Goal: Task Accomplishment & Management: Complete application form

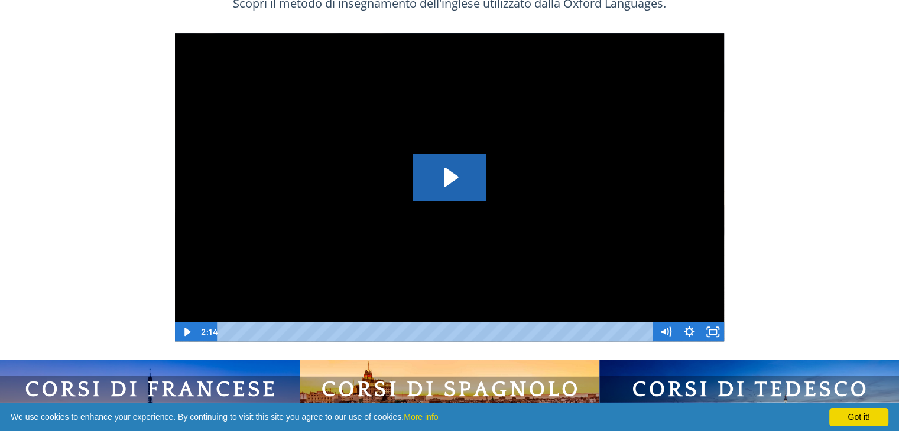
scroll to position [768, 0]
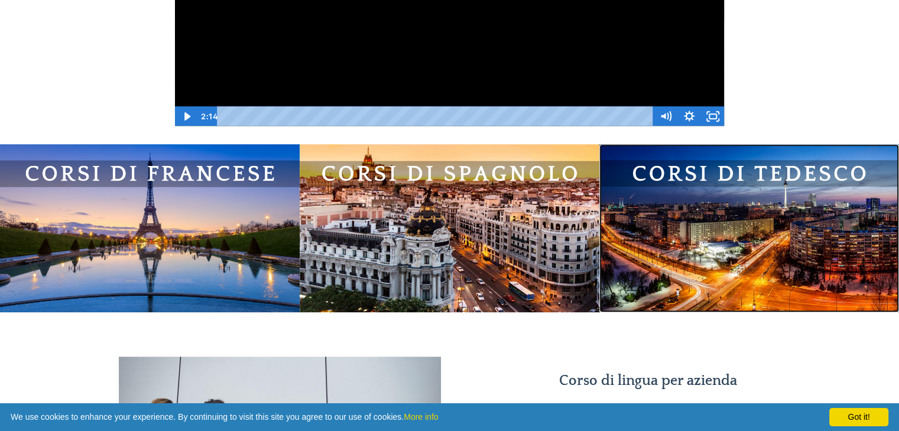
click at [788, 215] on img at bounding box center [749, 228] width 300 height 168
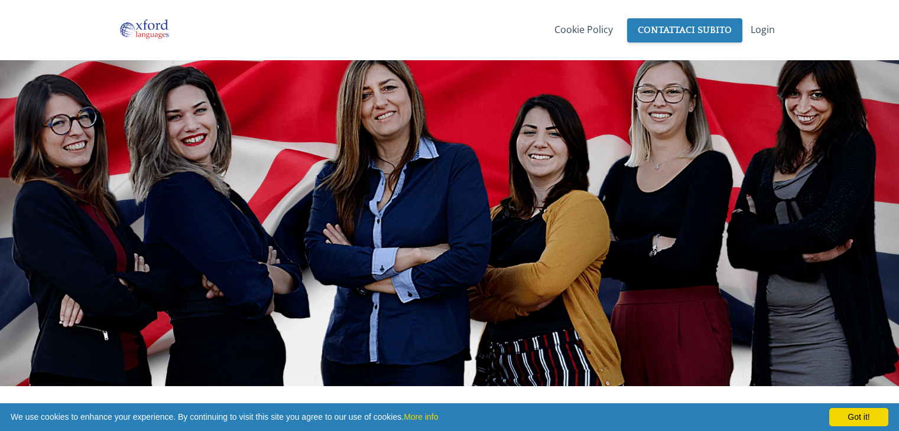
scroll to position [768, 0]
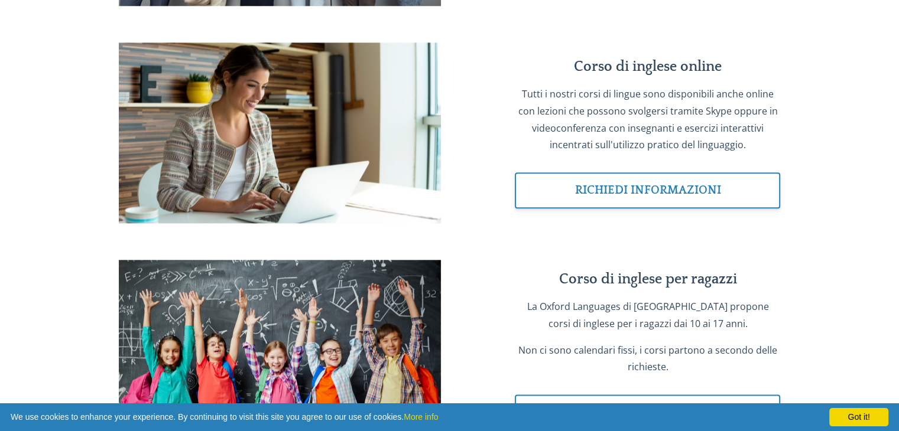
scroll to position [1610, 0]
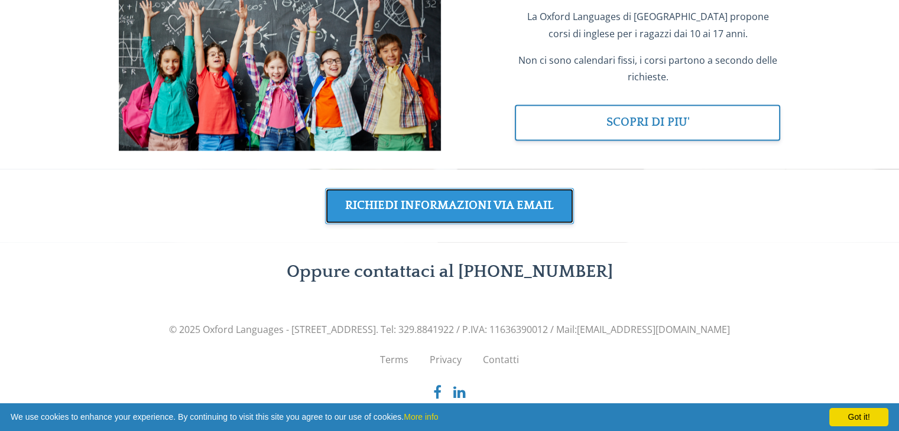
click at [501, 211] on link "RICHIEDI INFORMAZIONI VIA EMAIL" at bounding box center [449, 206] width 249 height 36
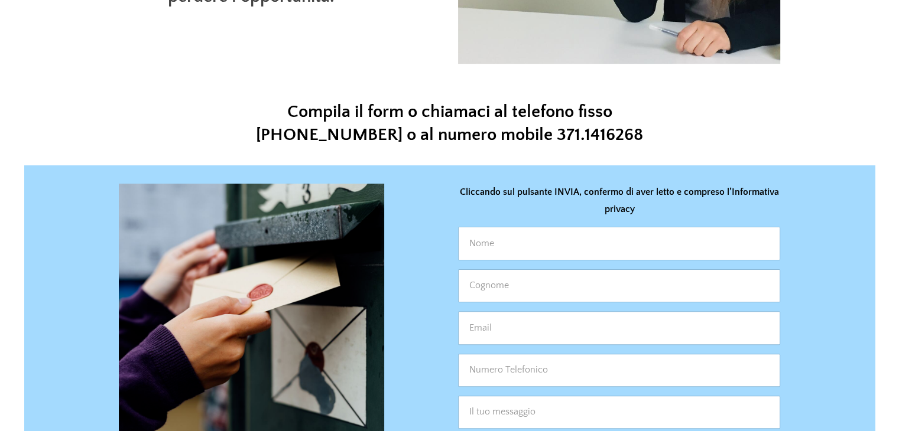
scroll to position [295, 0]
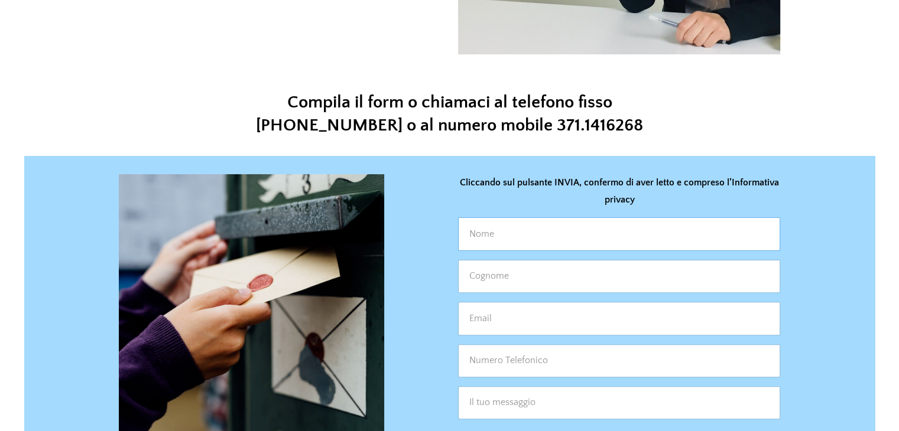
click at [492, 232] on input "text" at bounding box center [619, 233] width 322 height 33
type input "[PERSON_NAME]"
type input "Casolari"
type input "[EMAIL_ADDRESS][DOMAIN_NAME]"
type input "3484566098"
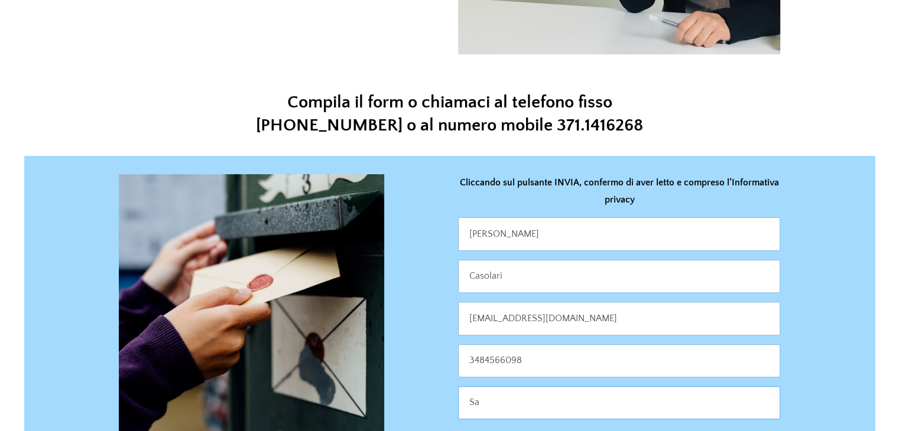
type input "S"
type input "Buonasera,"
click at [492, 232] on input "[PERSON_NAME]" at bounding box center [619, 233] width 322 height 33
type input "[PERSON_NAME]"
click at [530, 405] on input "Buonasera," at bounding box center [619, 403] width 322 height 33
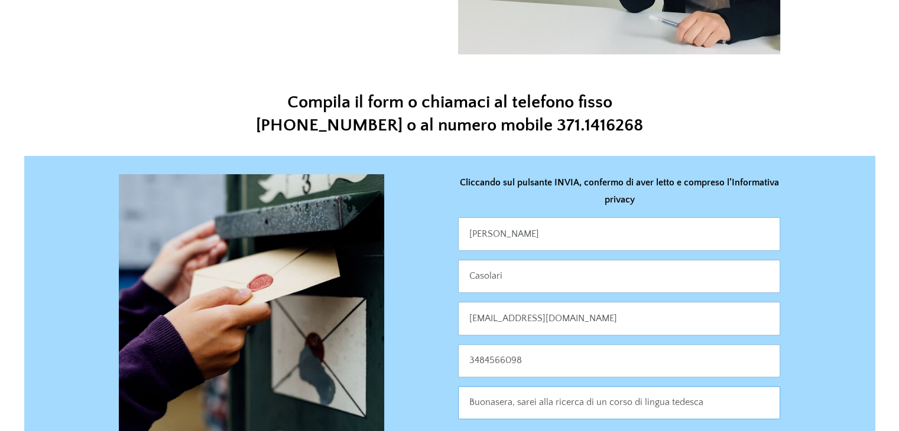
click at [530, 405] on input "Buonasera, sarei alla ricerca di un corso di lingua tedesca" at bounding box center [619, 403] width 322 height 33
click at [733, 400] on input "Buonasera, sono alla ricerca di un corso di lingua tedesca" at bounding box center [619, 403] width 322 height 33
type input "B"
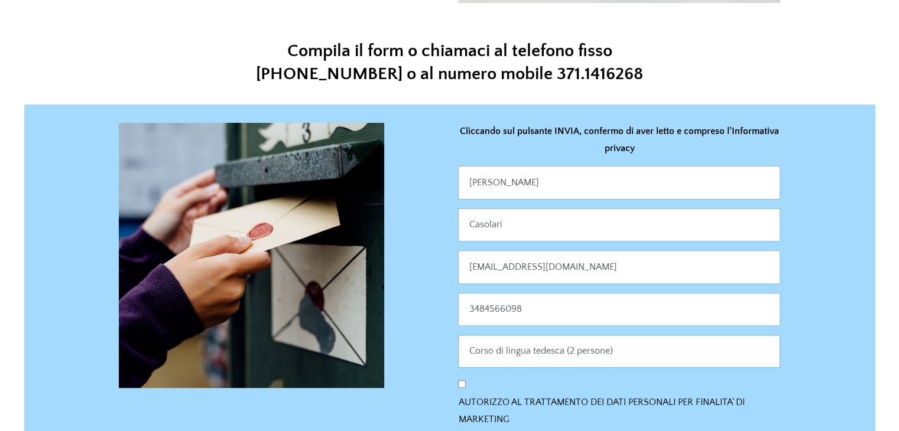
scroll to position [414, 0]
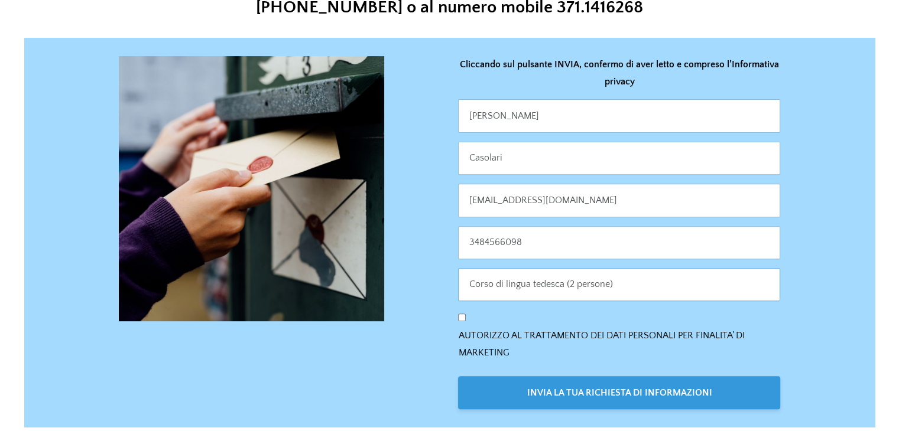
type input "Corso di lingua tedesca (2 persone)"
click at [459, 316] on input "AUTORIZZO AL TRATTAMENTO DEI DATI PERSONALI PER FINALITA’ DI MARKETING" at bounding box center [462, 318] width 8 height 8
checkbox input "true"
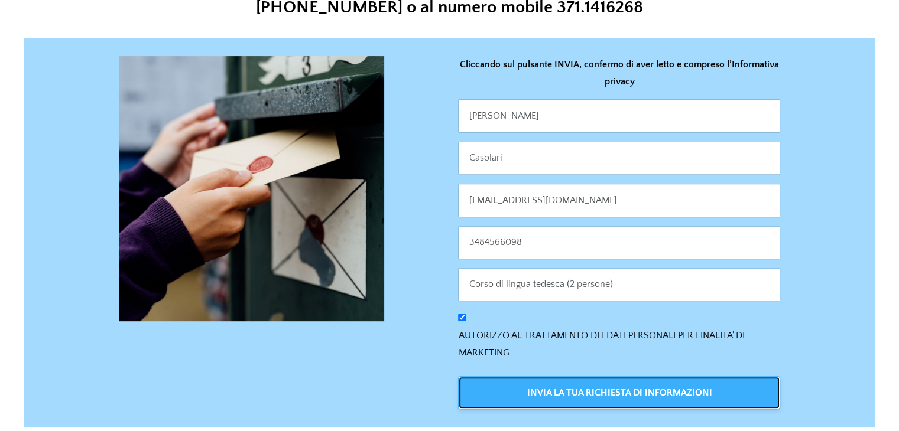
click at [610, 398] on button "INVIA LA TUA RICHIESTA DI INFORMAZIONI" at bounding box center [619, 392] width 322 height 33
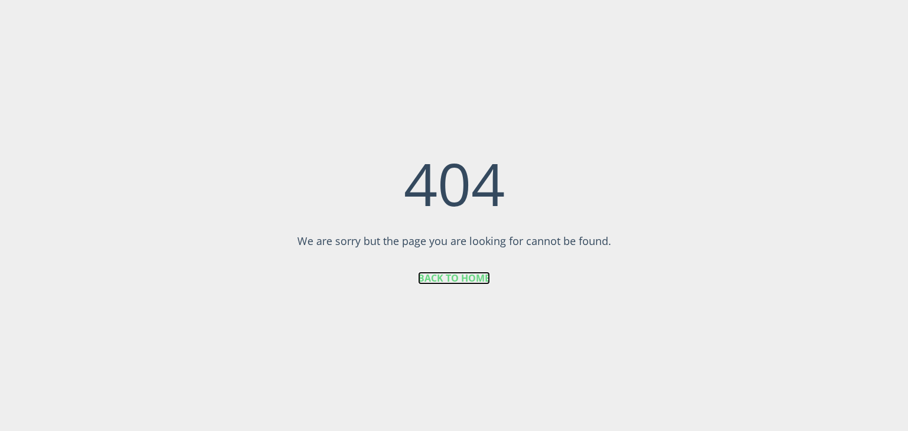
click at [463, 272] on link "BACK TO HOME" at bounding box center [454, 278] width 72 height 13
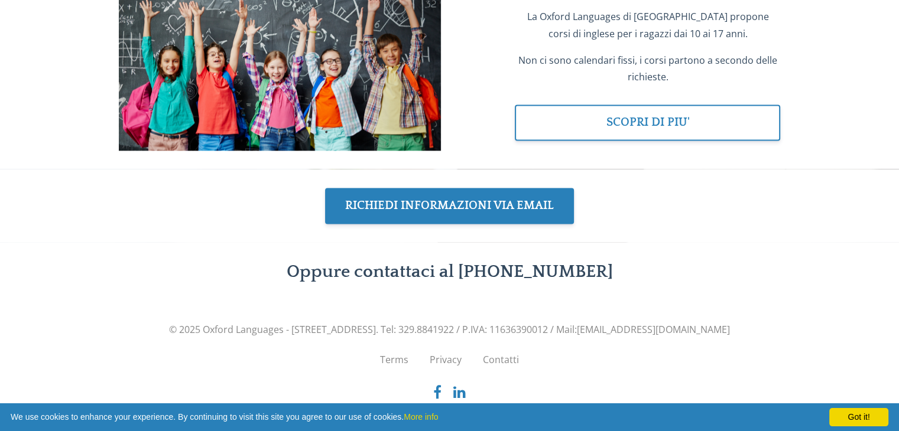
scroll to position [1610, 0]
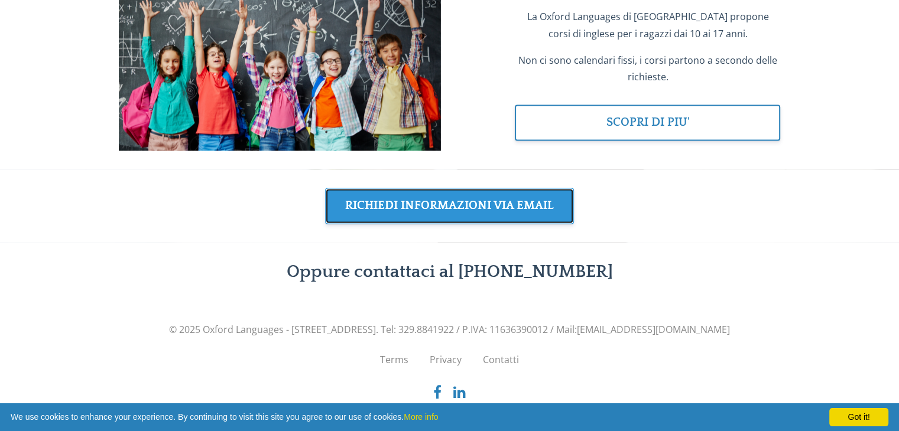
click at [502, 206] on link "RICHIEDI INFORMAZIONI VIA EMAIL" at bounding box center [449, 206] width 249 height 36
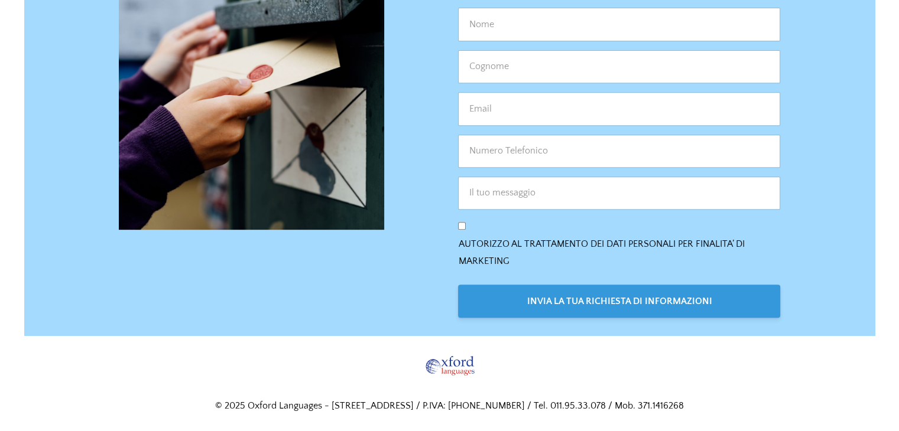
scroll to position [328, 0]
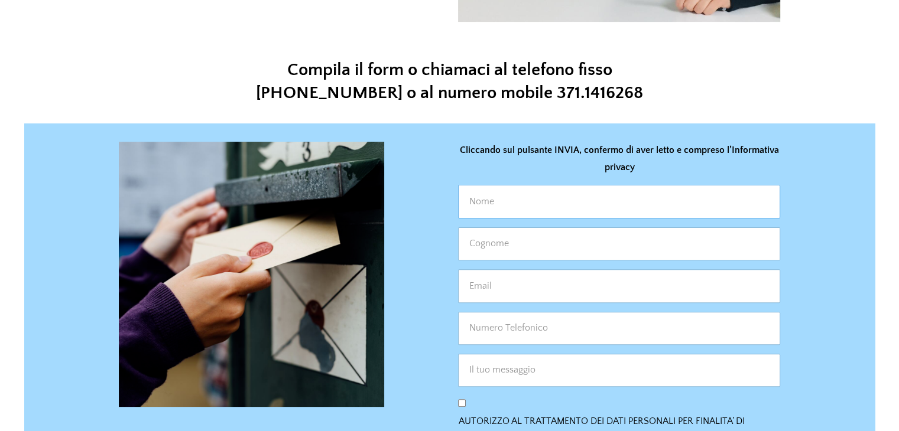
click at [522, 202] on input "text" at bounding box center [619, 201] width 322 height 33
type input "Alessandro"
type input "Casolari"
type input "alcasolari@gmail.com"
type input "3484566098"
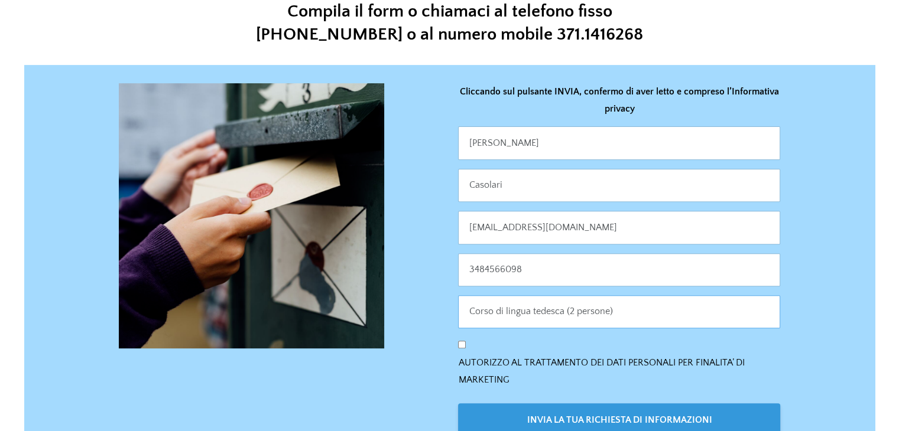
scroll to position [505, 0]
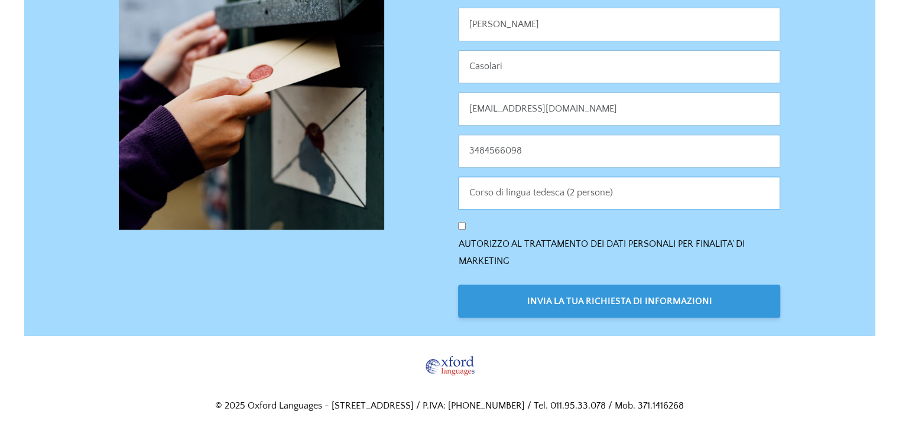
type input "Corso di lingua tedesca (2 persone)"
click at [458, 225] on input "AUTORIZZO AL TRATTAMENTO DEI DATI PERSONALI PER FINALITA’ DI MARKETING" at bounding box center [462, 226] width 8 height 8
checkbox input "true"
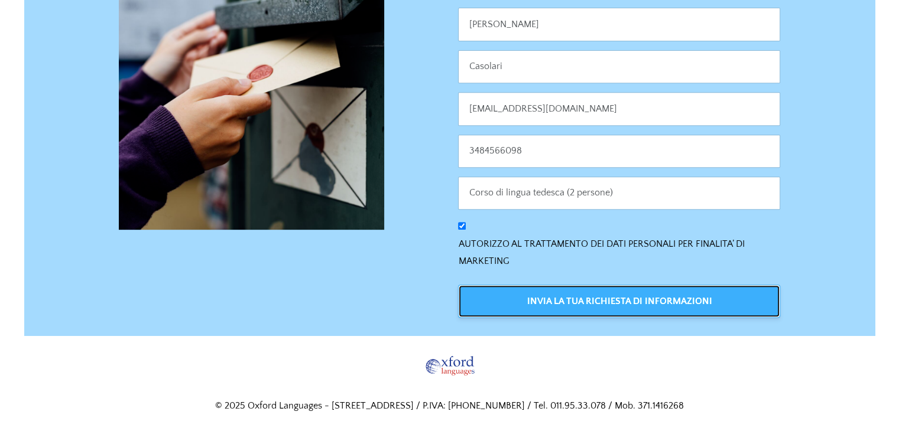
click at [606, 303] on button "INVIA LA TUA RICHIESTA DI INFORMAZIONI" at bounding box center [619, 301] width 322 height 33
